Goal: Task Accomplishment & Management: Use online tool/utility

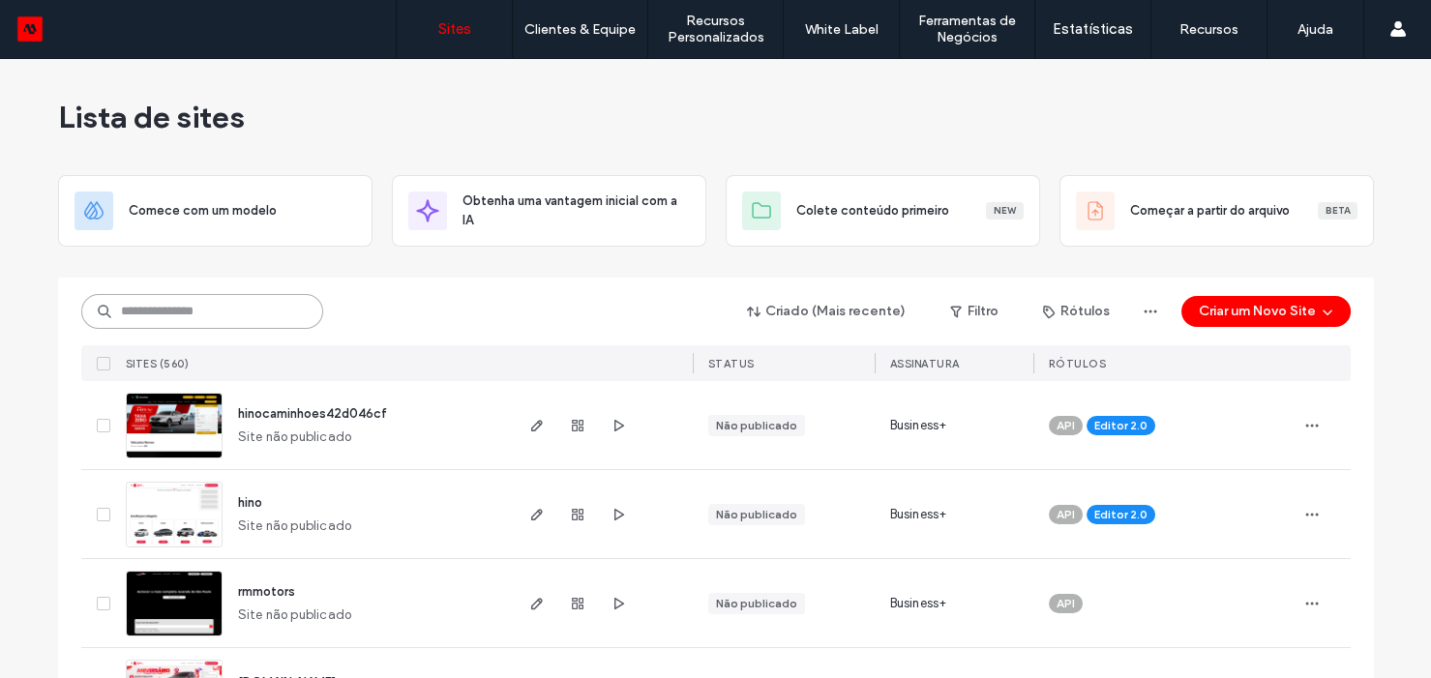
click at [291, 309] on input at bounding box center [202, 311] width 242 height 35
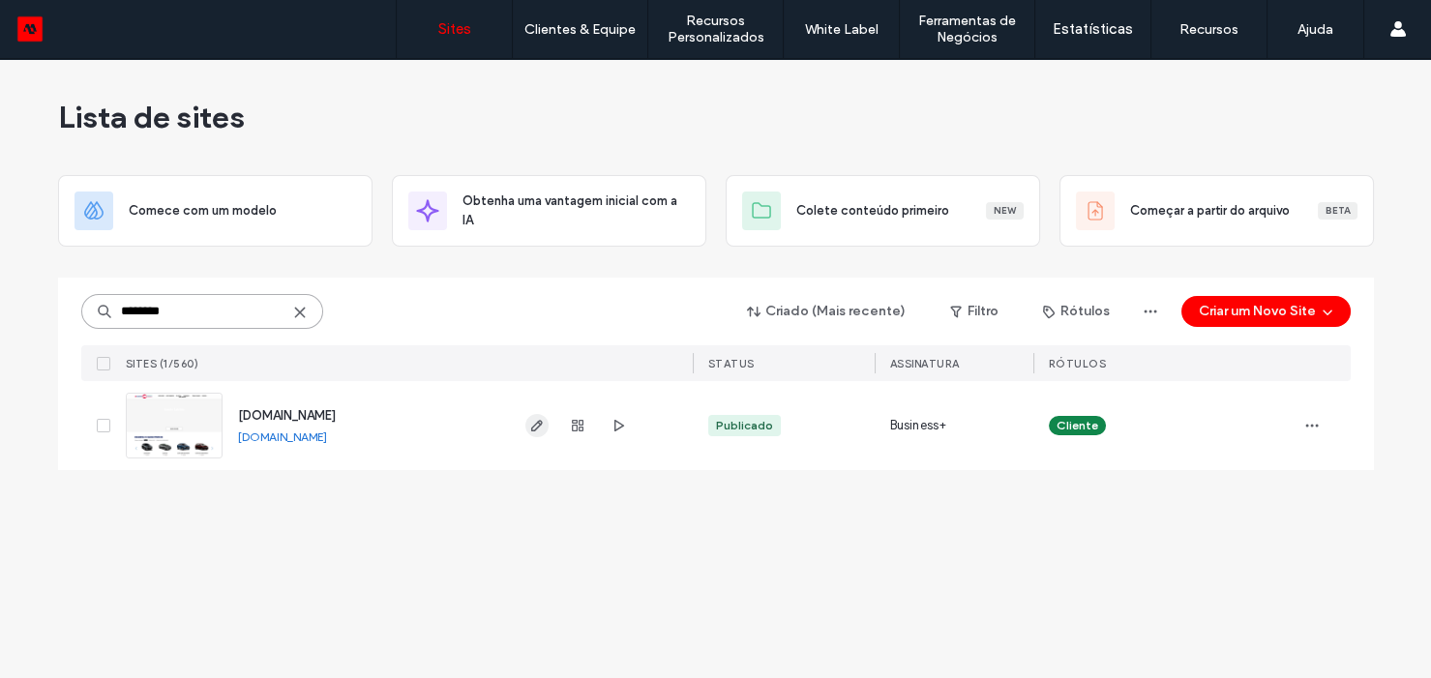
type input "********"
click at [532, 428] on icon "button" at bounding box center [536, 425] width 15 height 15
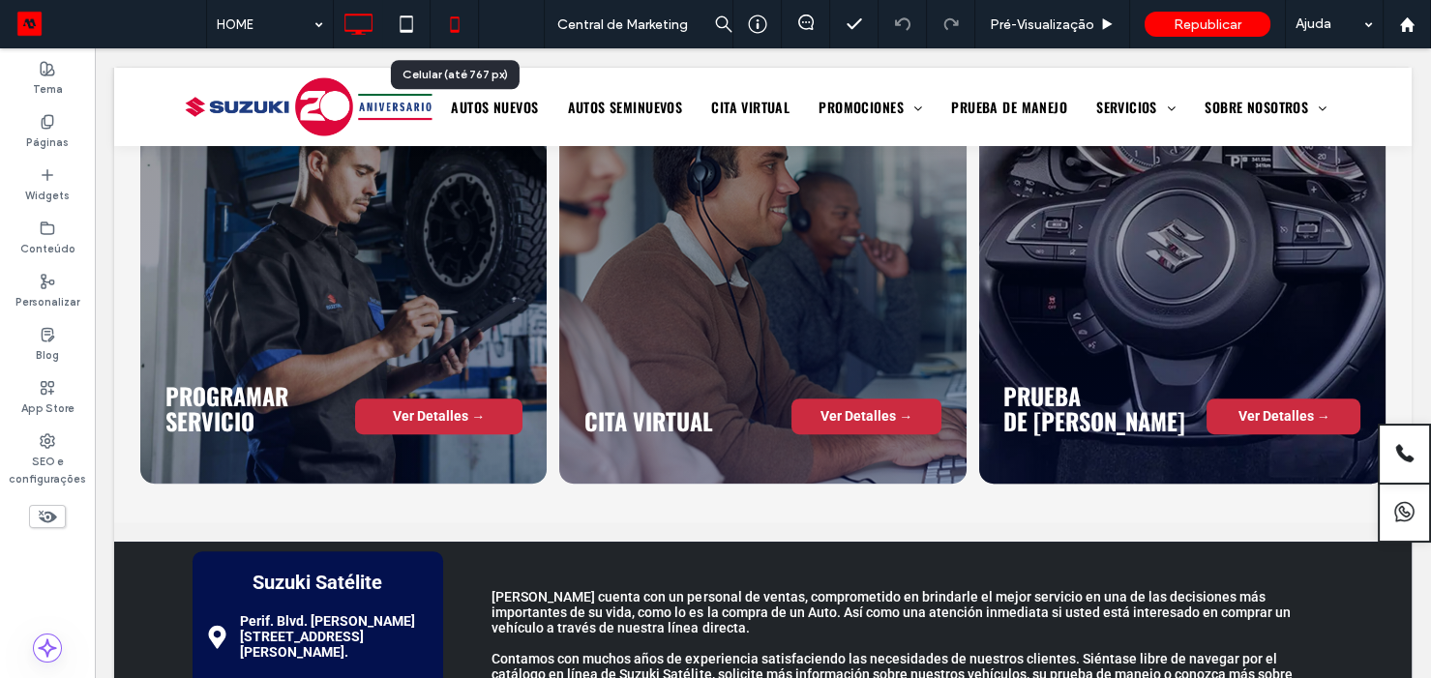
click at [455, 26] on icon at bounding box center [454, 24] width 39 height 39
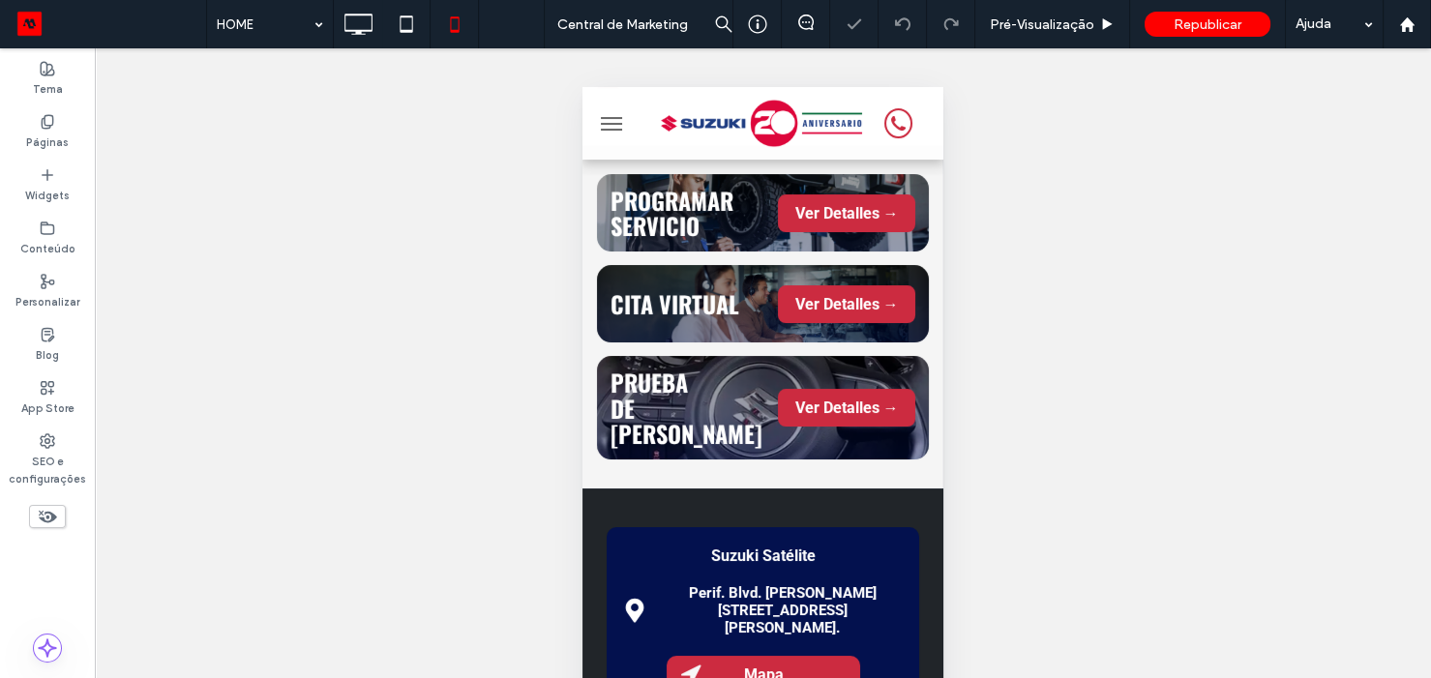
scroll to position [869, 0]
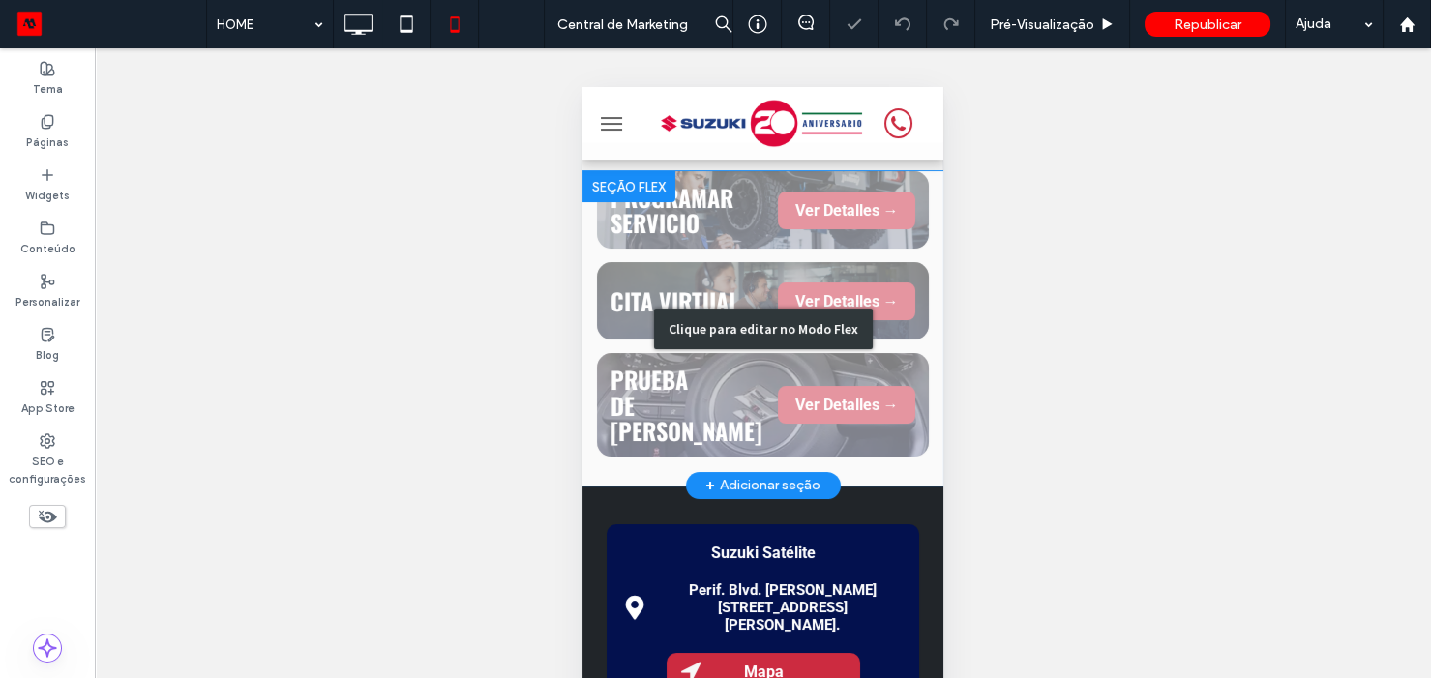
click at [775, 210] on div "Clique para editar no Modo Flex" at bounding box center [762, 328] width 361 height 314
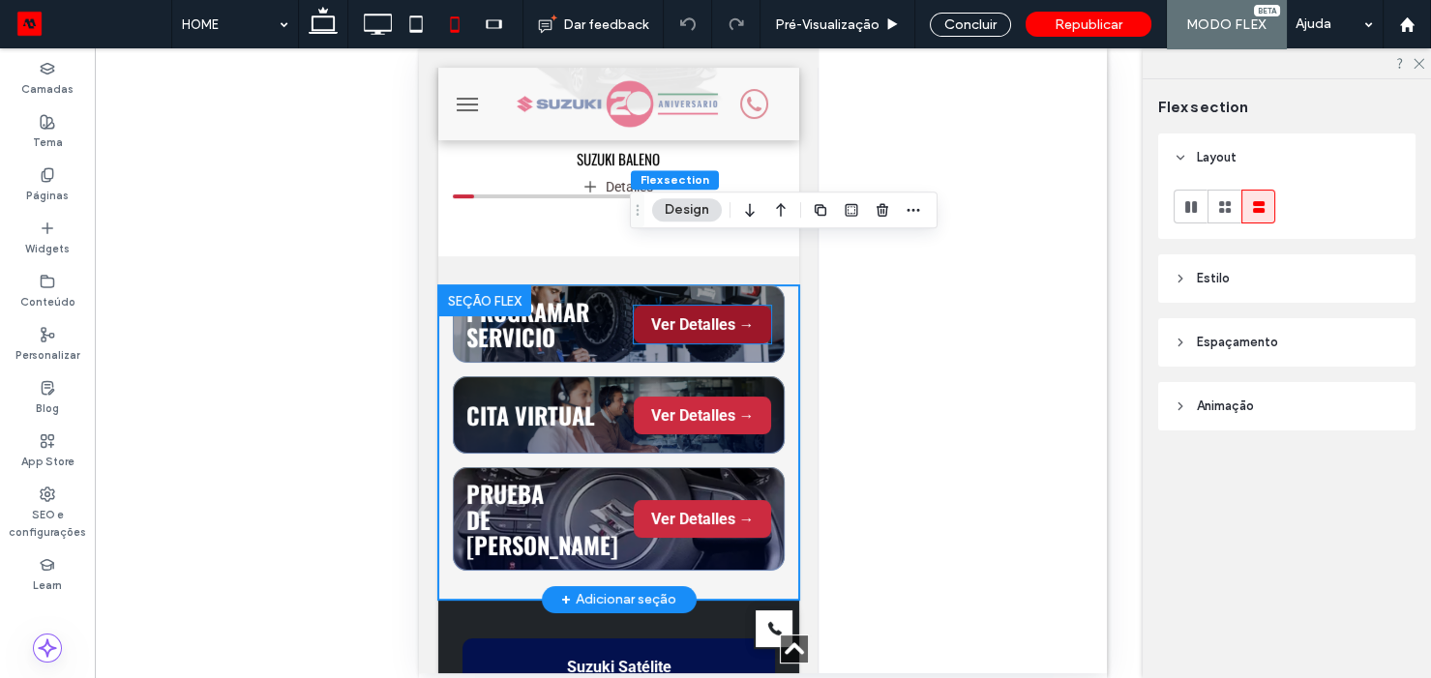
scroll to position [732, 0]
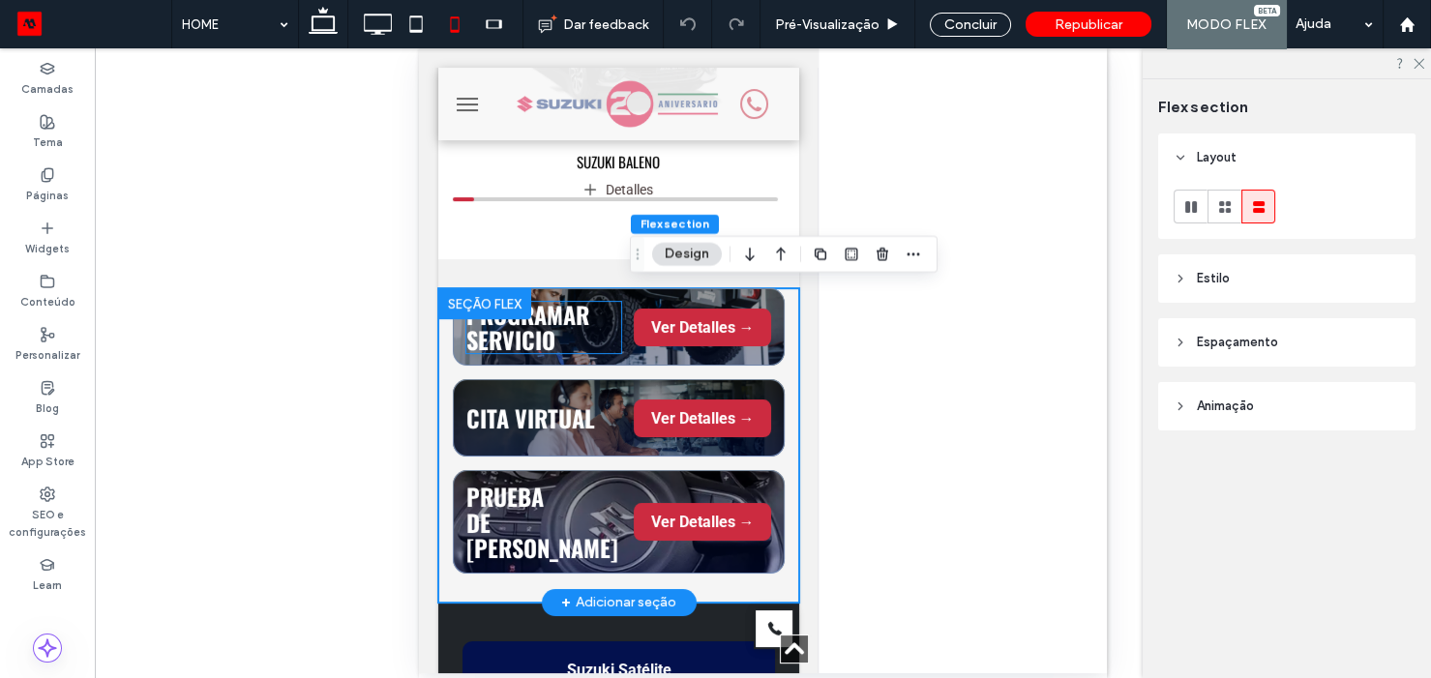
click at [580, 331] on h3 "PROGRAMAR SERVICIO" at bounding box center [544, 327] width 156 height 51
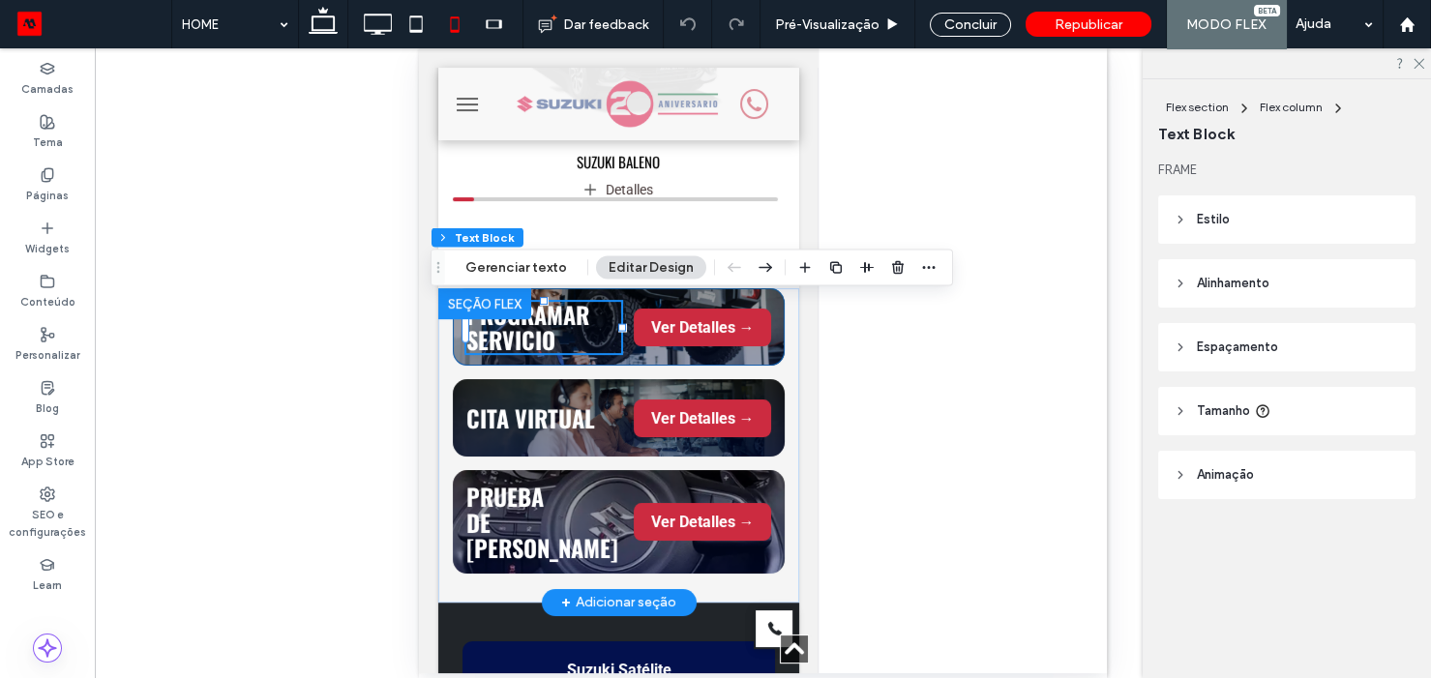
click at [720, 360] on div "PROGRAMAR SERVICIO Ver Detalles →" at bounding box center [619, 326] width 332 height 77
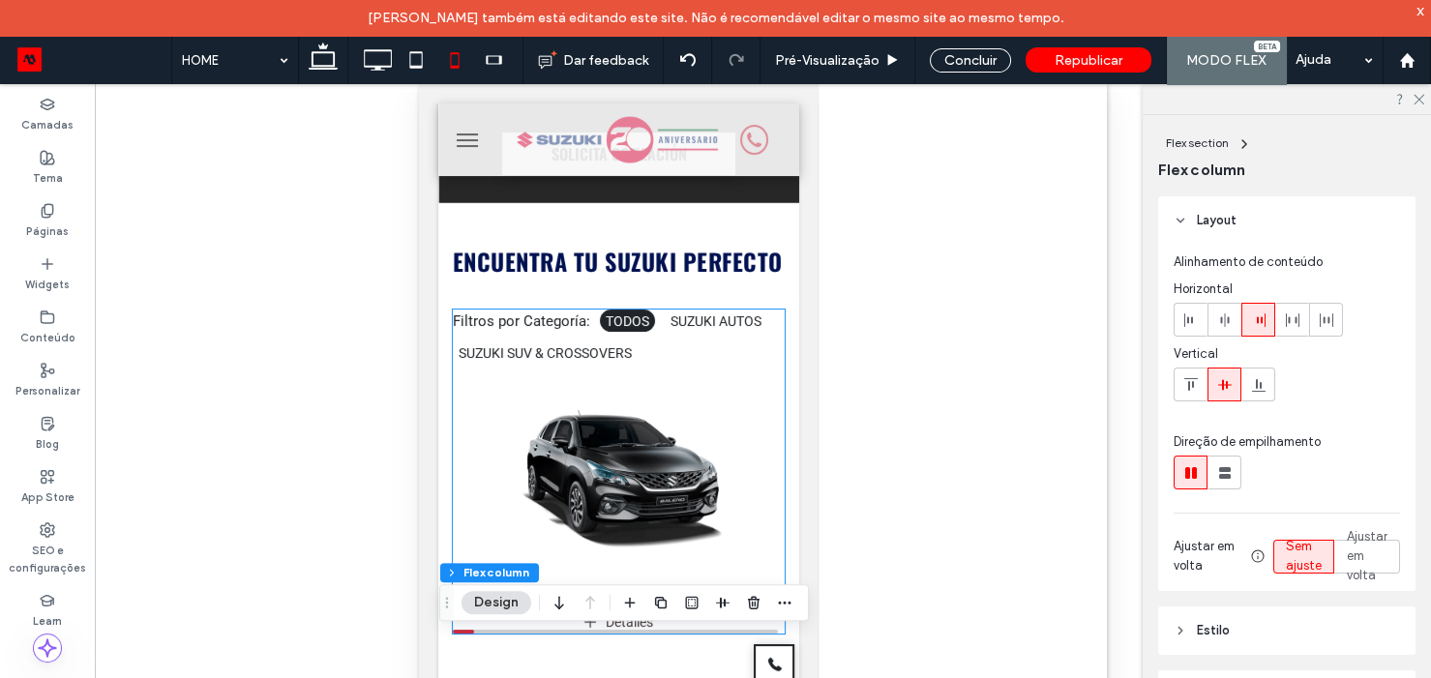
scroll to position [70, 0]
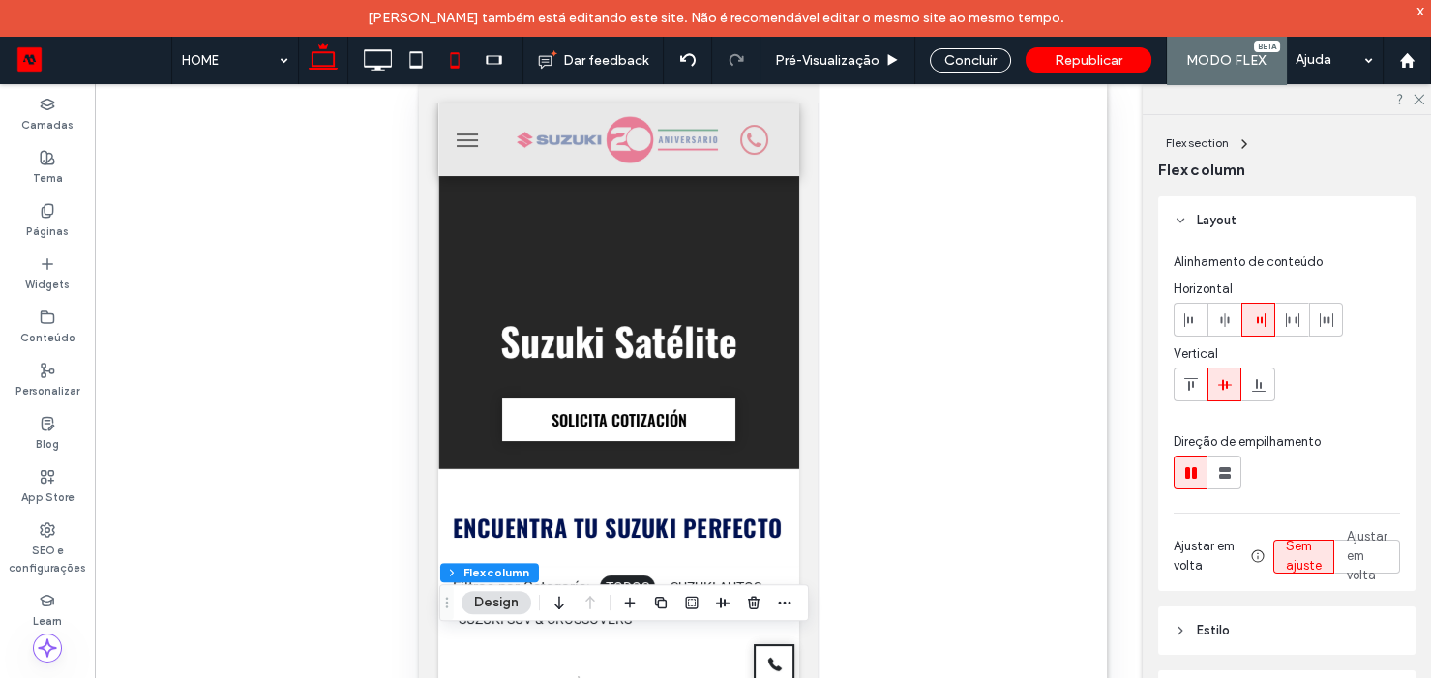
click at [330, 65] on use at bounding box center [323, 56] width 29 height 27
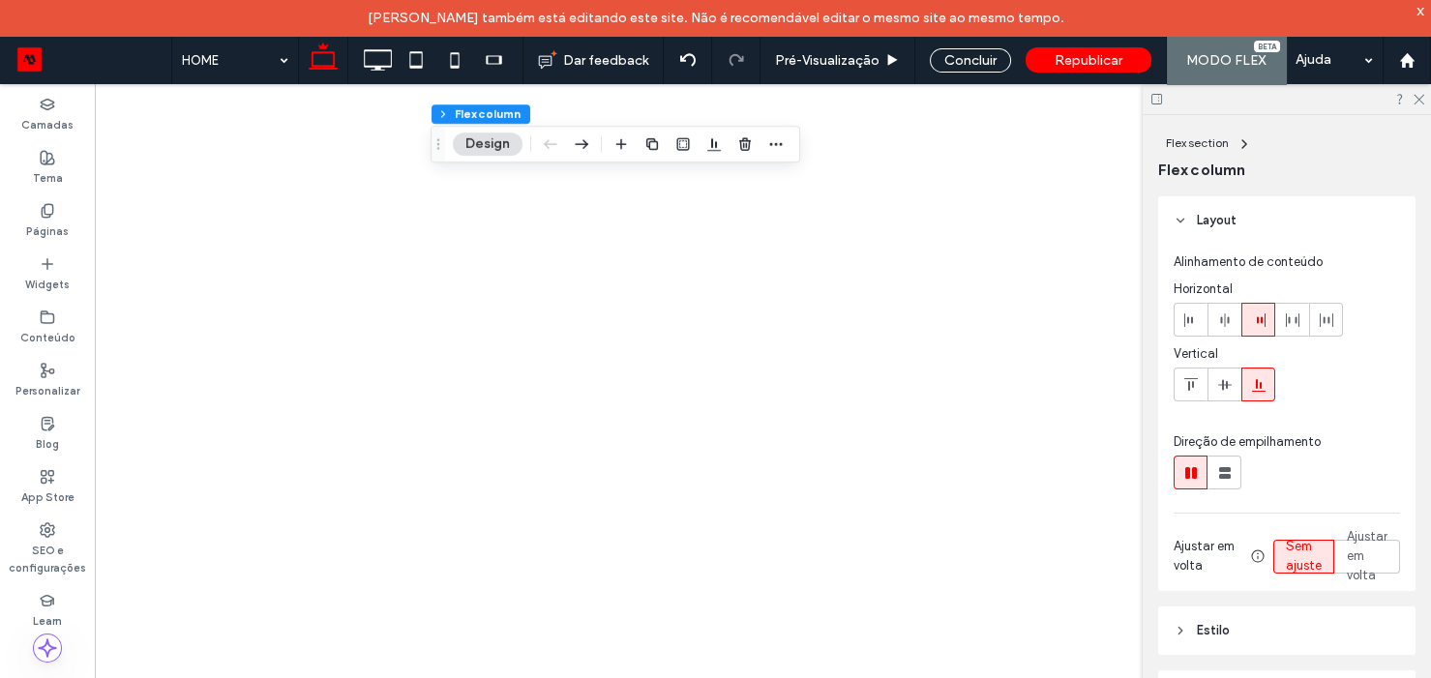
type input "*"
type input "**"
type input "*****"
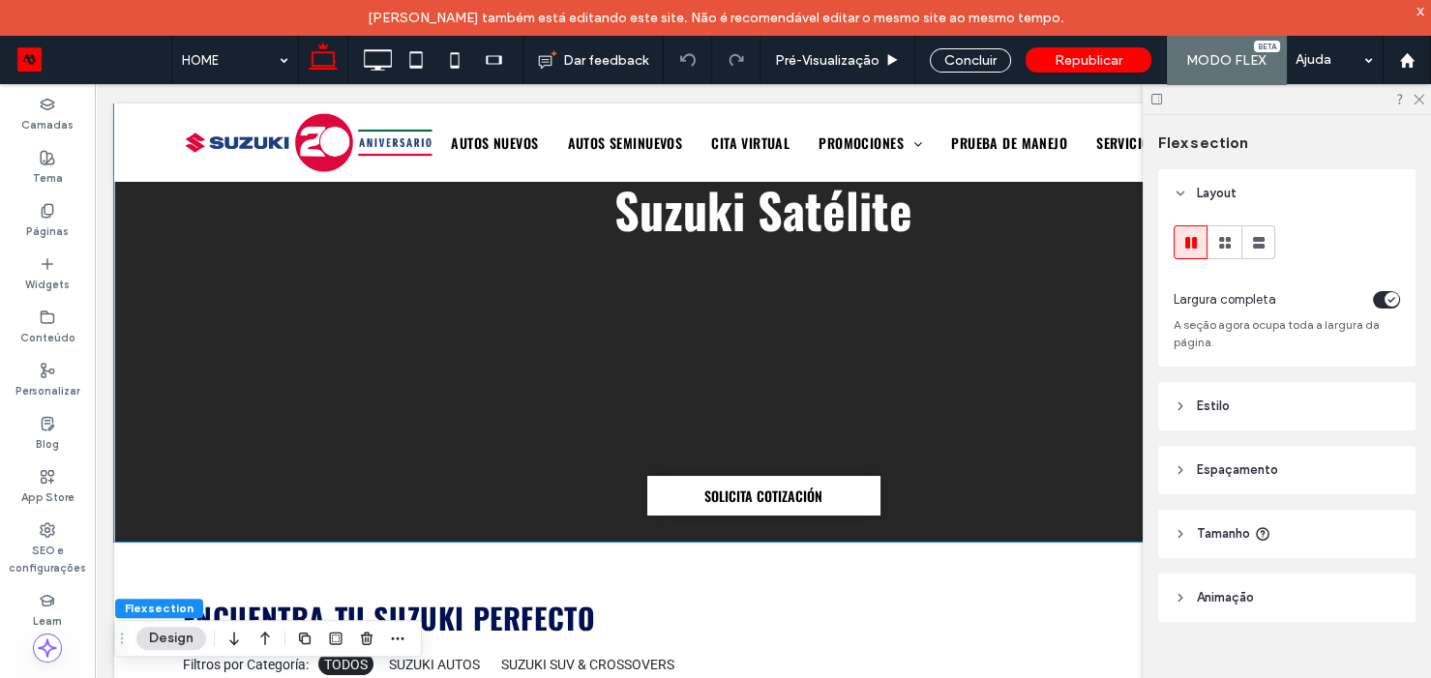
scroll to position [0, 0]
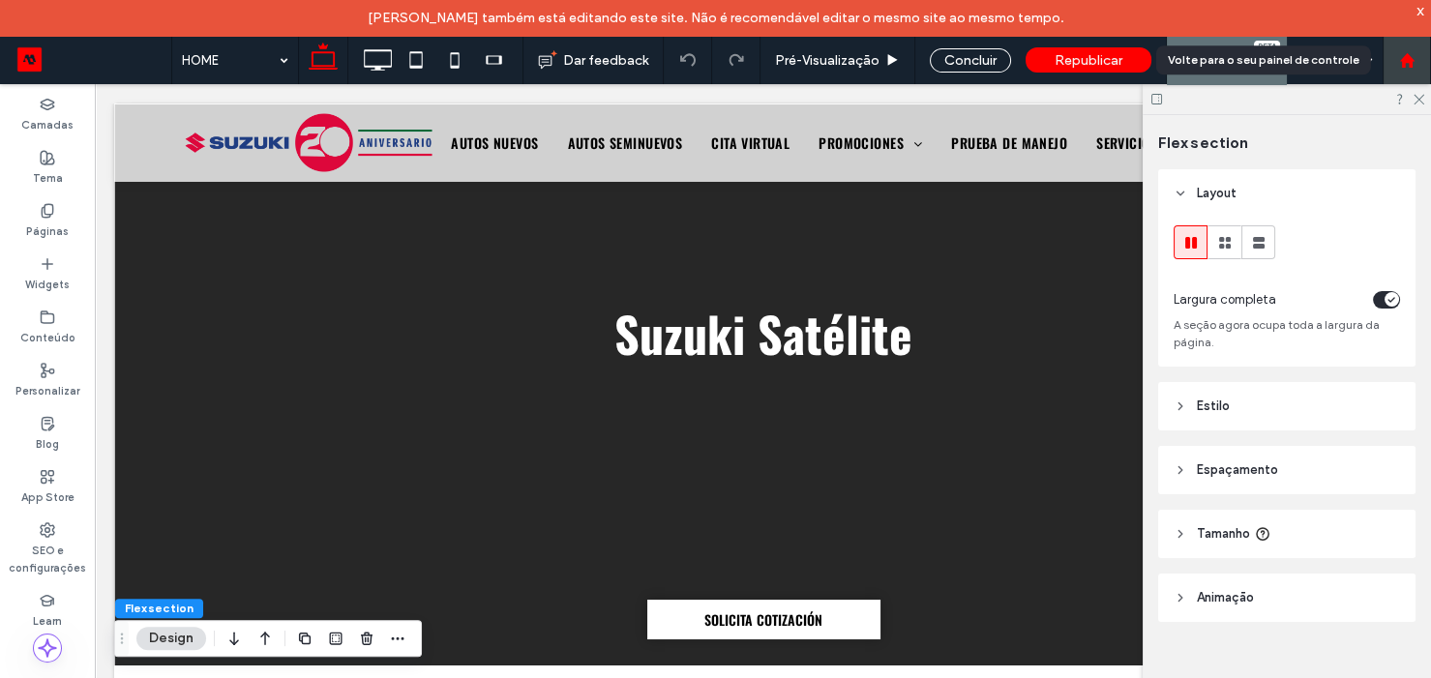
click at [1409, 55] on use at bounding box center [1406, 59] width 15 height 15
